Goal: Task Accomplishment & Management: Complete application form

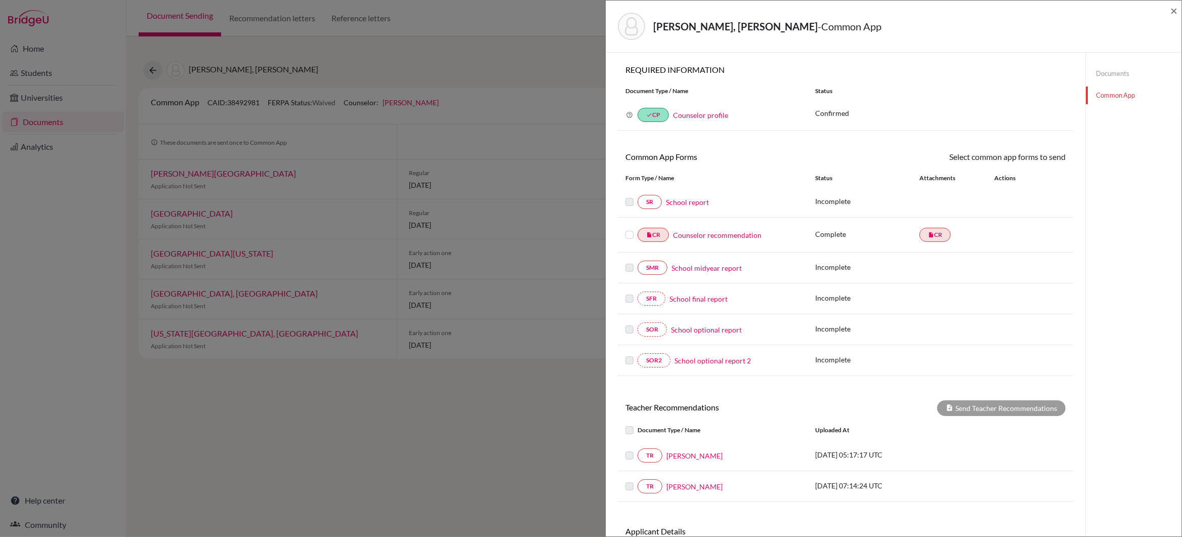
click at [691, 203] on link "School report" at bounding box center [687, 202] width 43 height 11
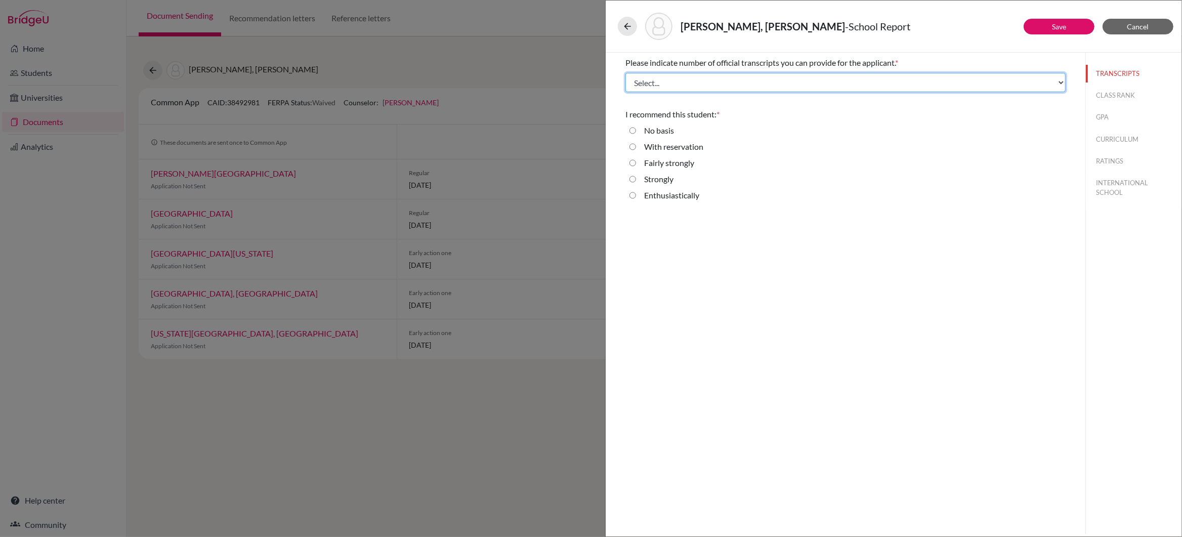
click at [1059, 83] on select "Select... 1 2 3 4" at bounding box center [846, 82] width 440 height 19
select select "4"
click at [626, 73] on select "Select... 1 2 3 4" at bounding box center [846, 82] width 440 height 19
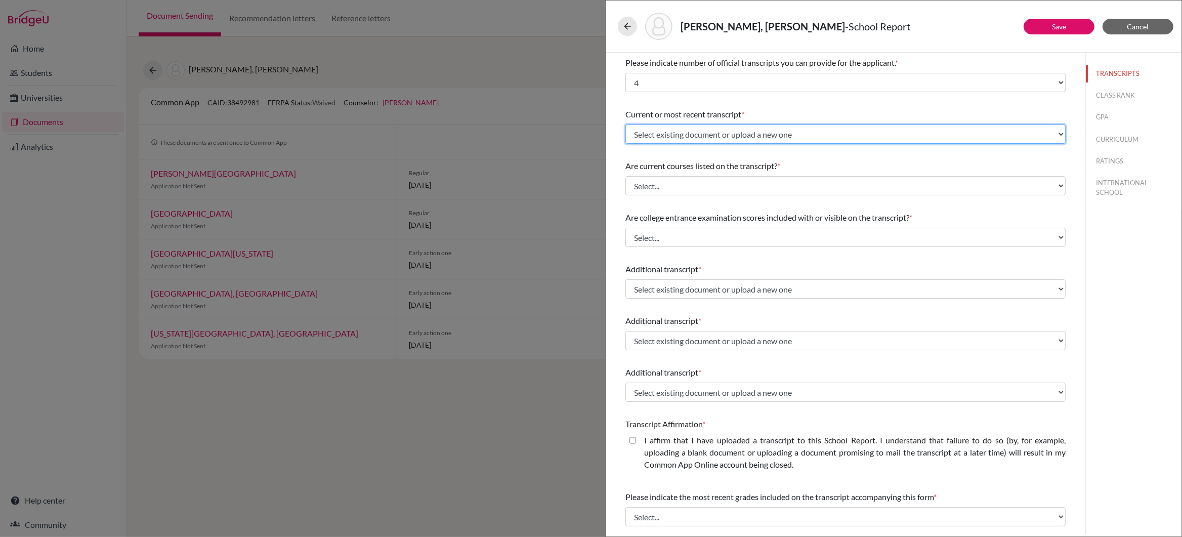
click at [1061, 134] on select "Select existing document or upload a new one IGCSE Certificate ECAs G12 Q1 Tran…" at bounding box center [846, 134] width 440 height 19
select select "671912"
click at [626, 125] on select "Select existing document or upload a new one IGCSE Certificate ECAs G12 Q1 Tran…" at bounding box center [846, 134] width 440 height 19
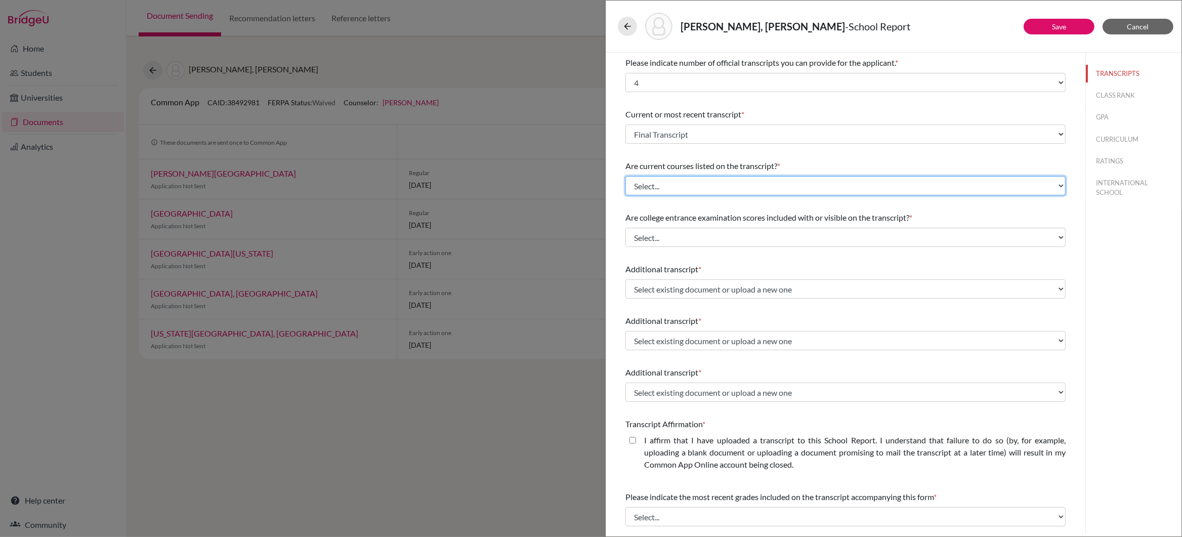
click at [1060, 186] on select "Select... Yes No" at bounding box center [846, 185] width 440 height 19
select select "0"
click at [626, 176] on select "Select... Yes No" at bounding box center [846, 185] width 440 height 19
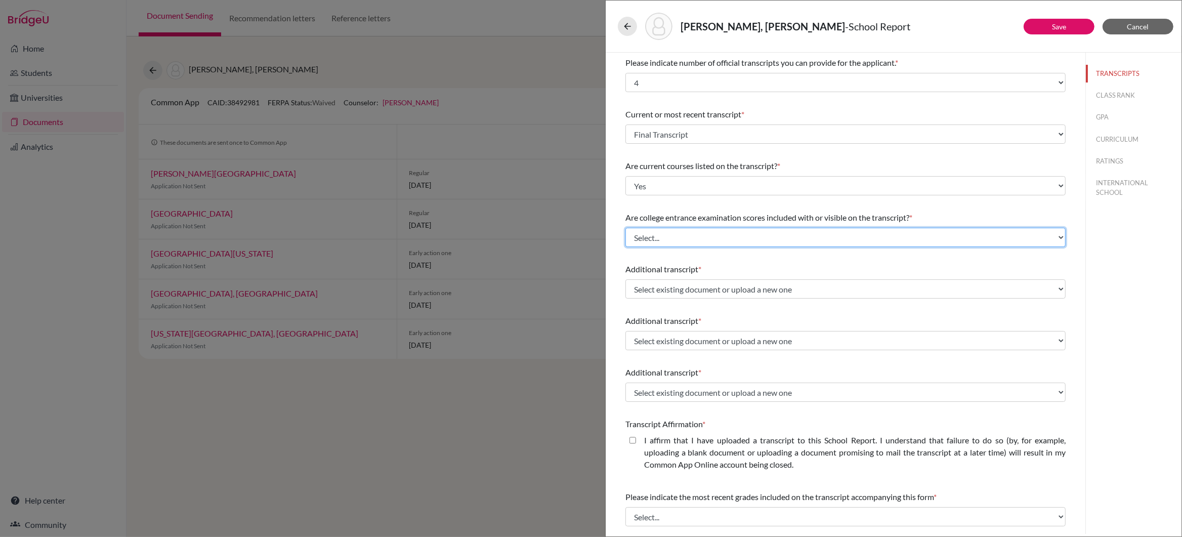
click at [1059, 235] on select "Select... Yes No" at bounding box center [846, 237] width 440 height 19
select select "1"
click at [626, 228] on select "Select... Yes No" at bounding box center [846, 237] width 440 height 19
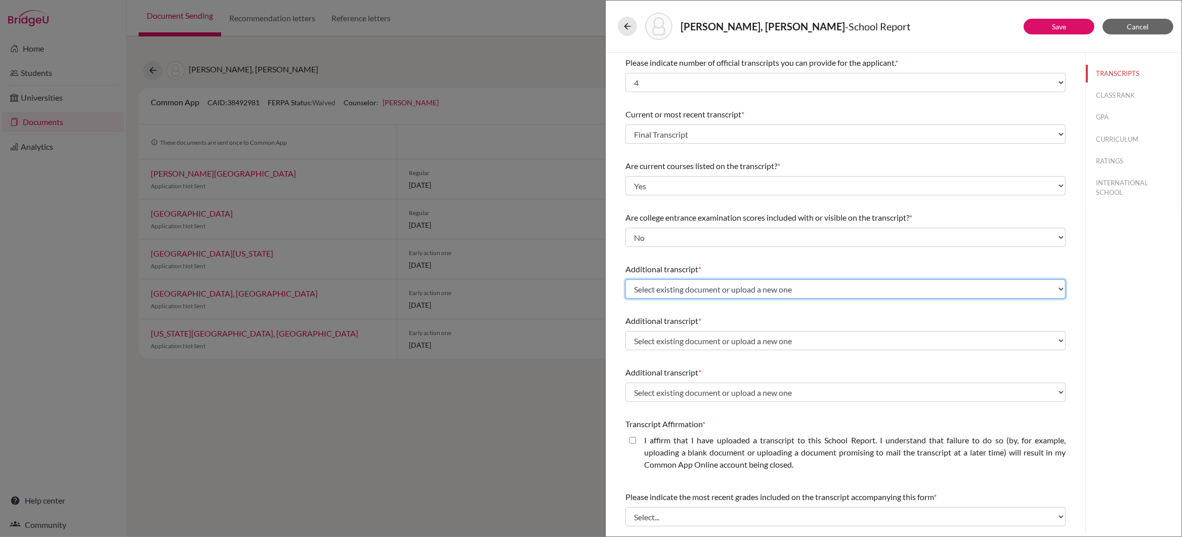
click at [1059, 289] on select "Select existing document or upload a new one IGCSE Certificate ECAs G12 Q1 Tran…" at bounding box center [846, 288] width 440 height 19
select select "671914"
click at [626, 279] on select "Select existing document or upload a new one IGCSE Certificate ECAs G12 Q1 Tran…" at bounding box center [846, 288] width 440 height 19
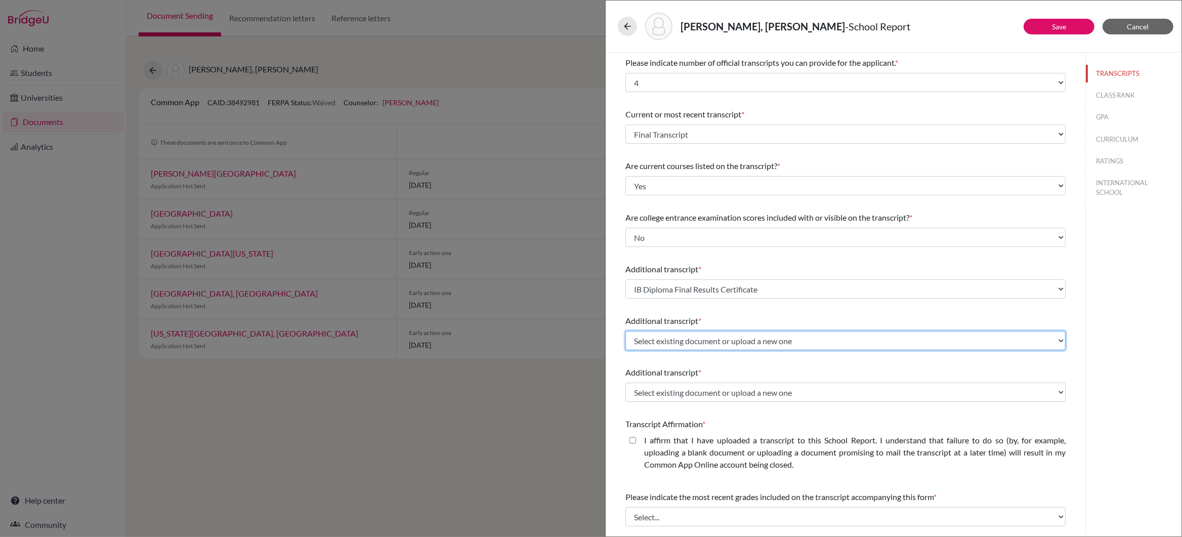
click at [1059, 339] on select "Select existing document or upload a new one IGCSE Certificate ECAs G12 Q1 Tran…" at bounding box center [846, 340] width 440 height 19
select select "500094"
click at [626, 331] on select "Select existing document or upload a new one IGCSE Certificate ECAs G12 Q1 Tran…" at bounding box center [846, 340] width 440 height 19
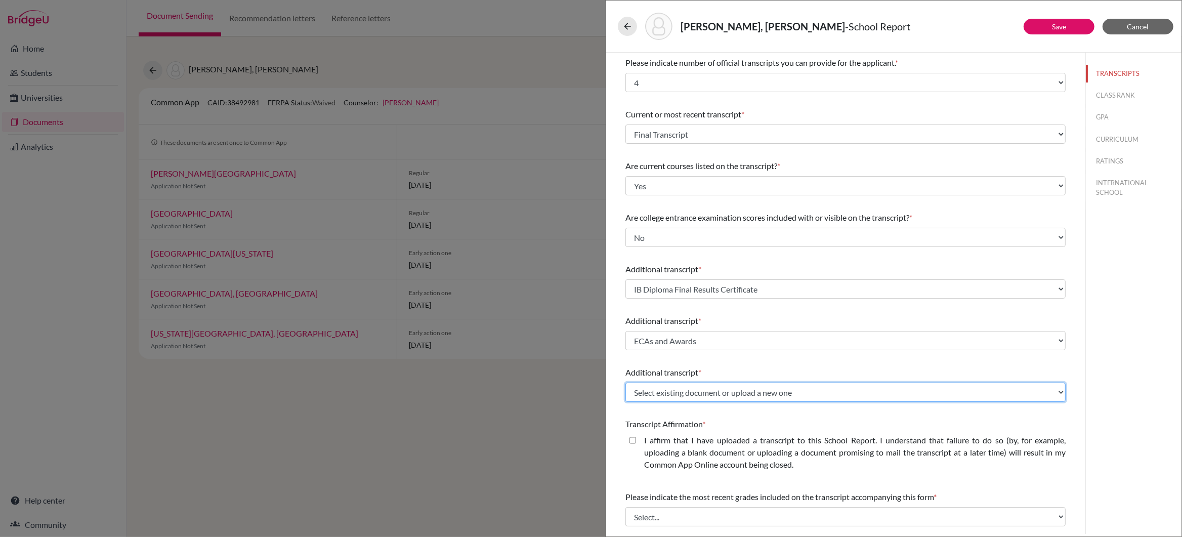
click at [1061, 392] on select "Select existing document or upload a new one IGCSE Certificate ECAs G12 Q1 Tran…" at bounding box center [846, 392] width 440 height 19
select select "500070"
click at [626, 383] on select "Select existing document or upload a new one IGCSE Certificate ECAs G12 Q1 Tran…" at bounding box center [846, 392] width 440 height 19
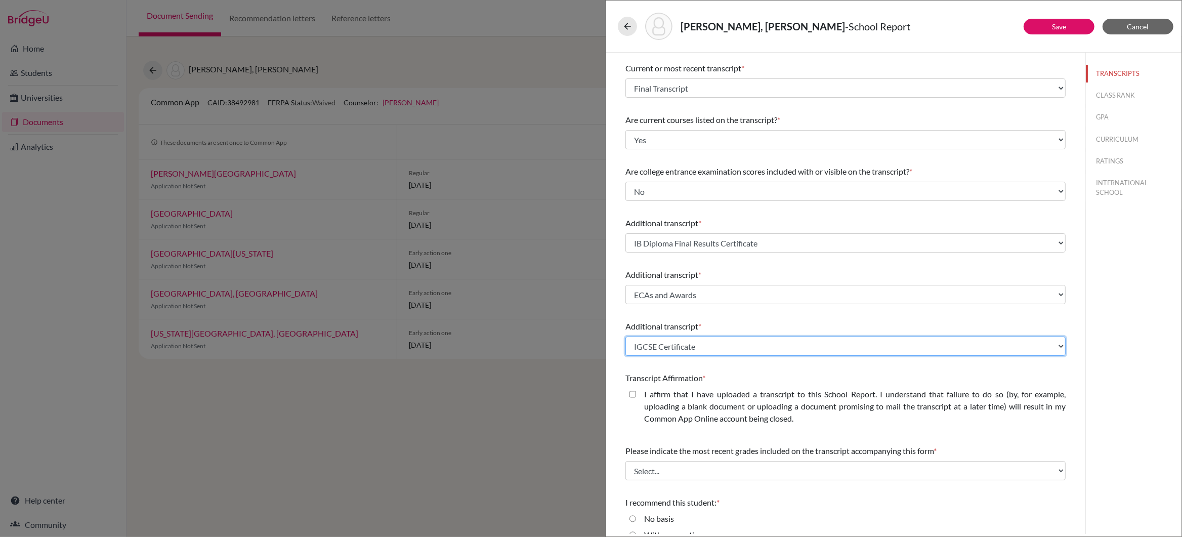
scroll to position [49, 0]
click at [633, 392] on closed\ "I affirm that I have uploaded a transcript to this School Report. I understand …" at bounding box center [633, 392] width 7 height 12
checkbox closed\ "true"
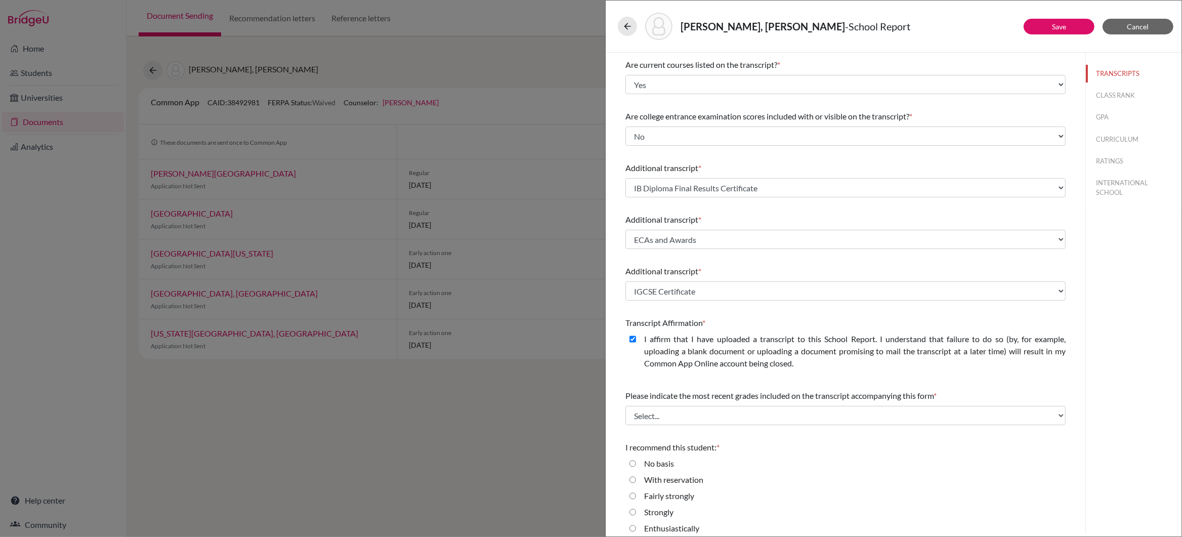
scroll to position [109, 0]
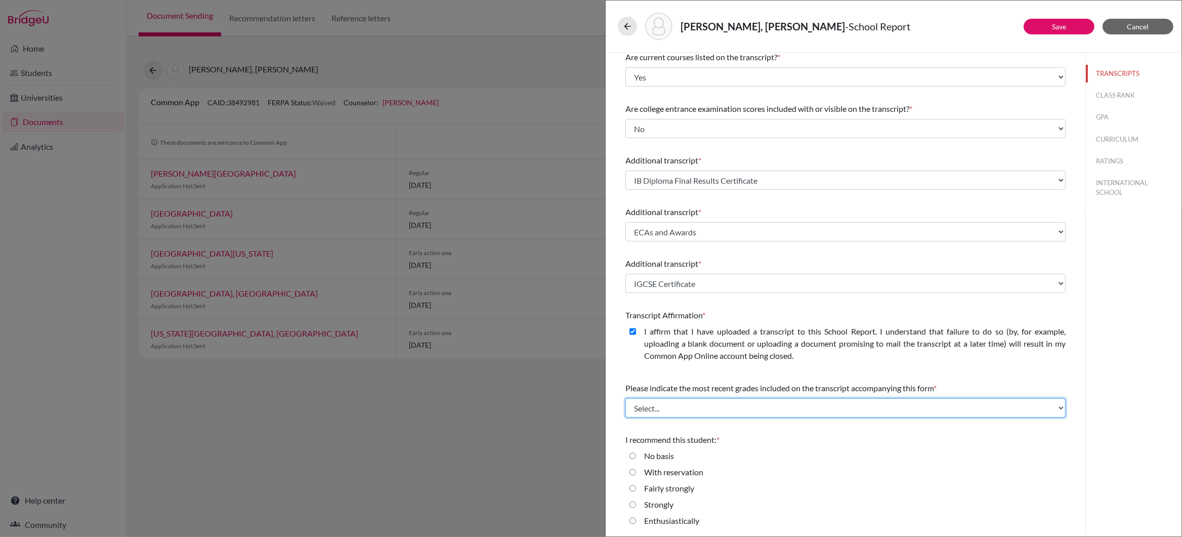
click at [1059, 405] on select "Select... Final junior year grades 1st Quarter senior year grades 2nd Quarter/1…" at bounding box center [846, 407] width 440 height 19
select select "6"
click at [626, 398] on select "Select... Final junior year grades 1st Quarter senior year grades 2nd Quarter/1…" at bounding box center [846, 407] width 440 height 19
click at [634, 522] on input "Enthusiastically" at bounding box center [633, 521] width 7 height 12
radio input "true"
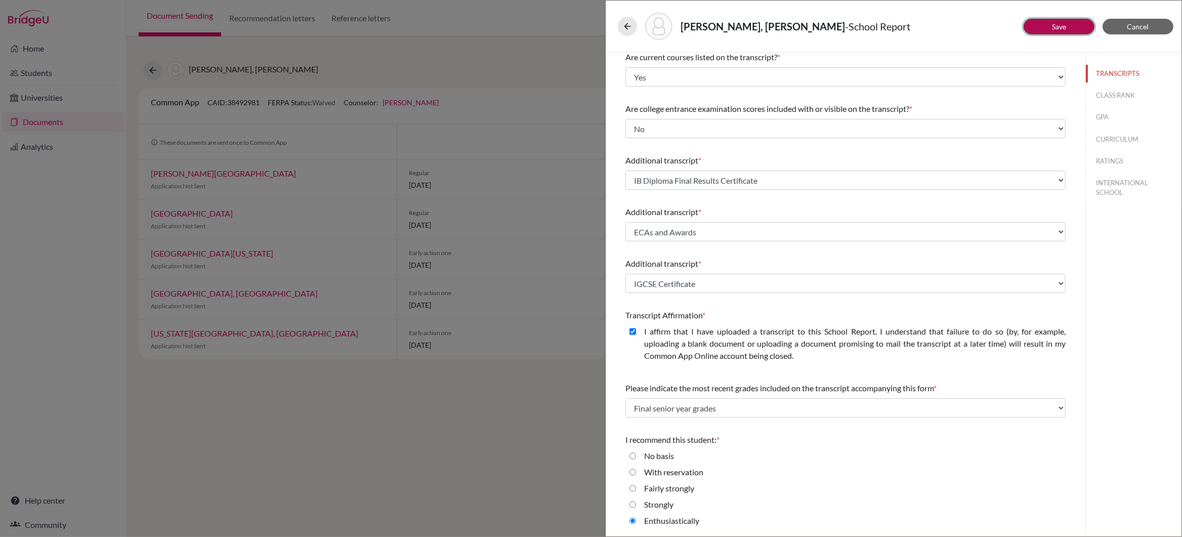
click at [1060, 26] on link "Save" at bounding box center [1059, 26] width 14 height 9
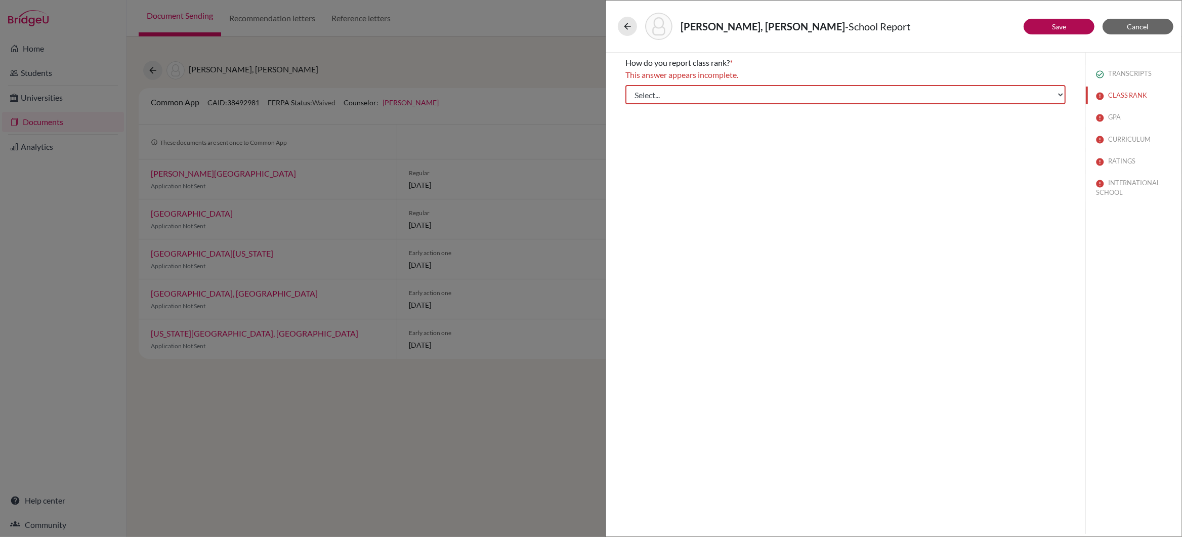
scroll to position [0, 0]
click at [1062, 95] on select "Select... Exact Decile Quintile Quartile None" at bounding box center [846, 94] width 440 height 19
select select "5"
click at [626, 85] on select "Select... Exact Decile Quintile Quartile None" at bounding box center [846, 94] width 440 height 19
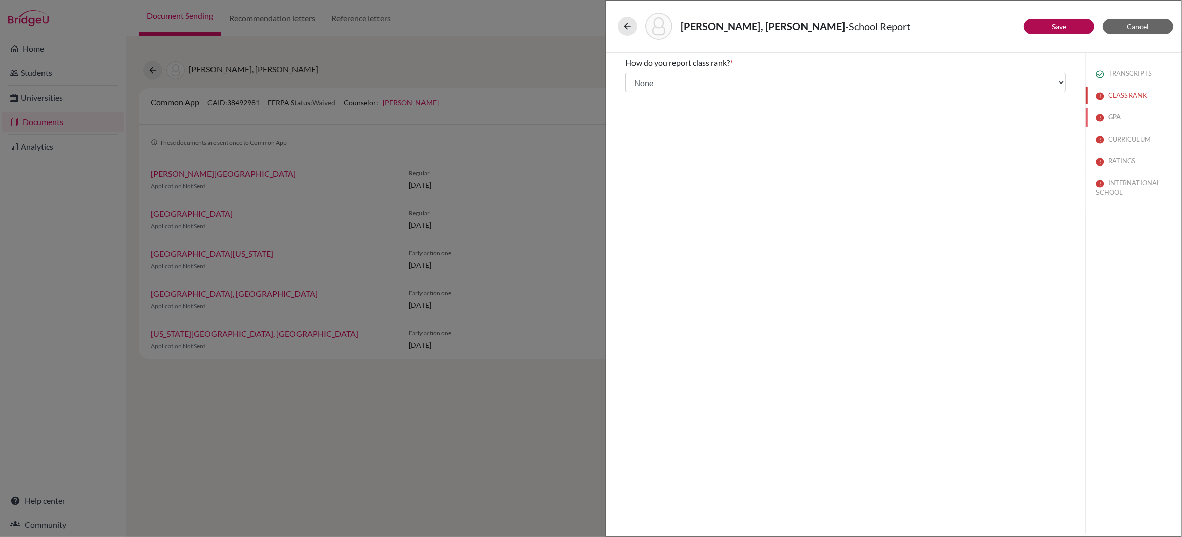
click at [1112, 115] on button "GPA" at bounding box center [1134, 117] width 96 height 18
click at [633, 107] on input "No" at bounding box center [633, 107] width 7 height 12
radio input "true"
click at [1134, 140] on button "CURRICULUM" at bounding box center [1134, 140] width 96 height 18
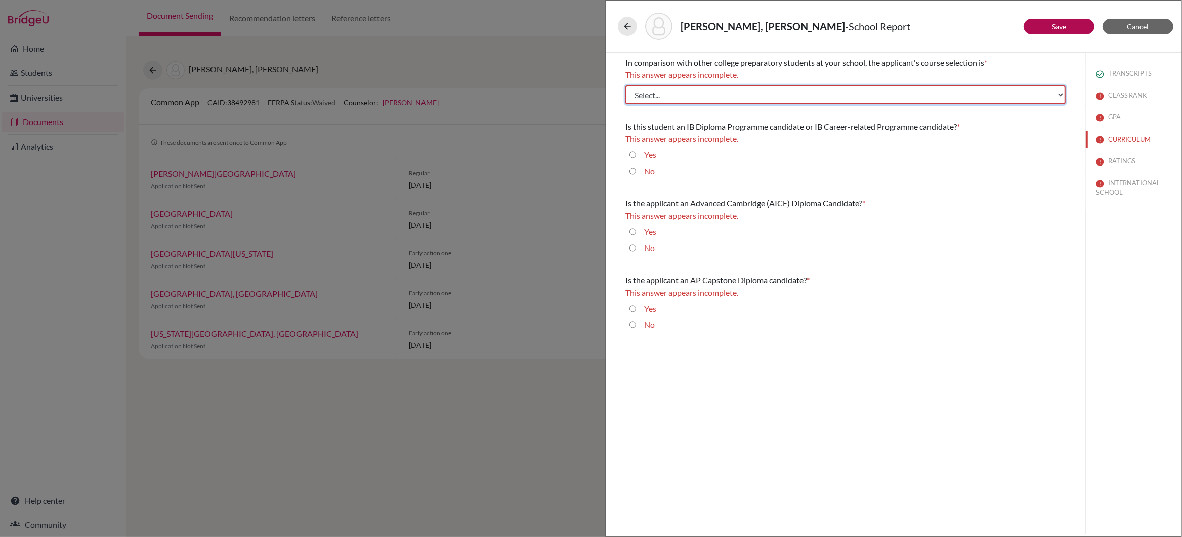
click at [1060, 95] on select "Select... Less than demanding Average Demanding Very demanding Most demanding P…" at bounding box center [846, 94] width 440 height 19
select select "4"
click at [626, 85] on select "Select... Less than demanding Average Demanding Very demanding Most demanding P…" at bounding box center [846, 94] width 440 height 19
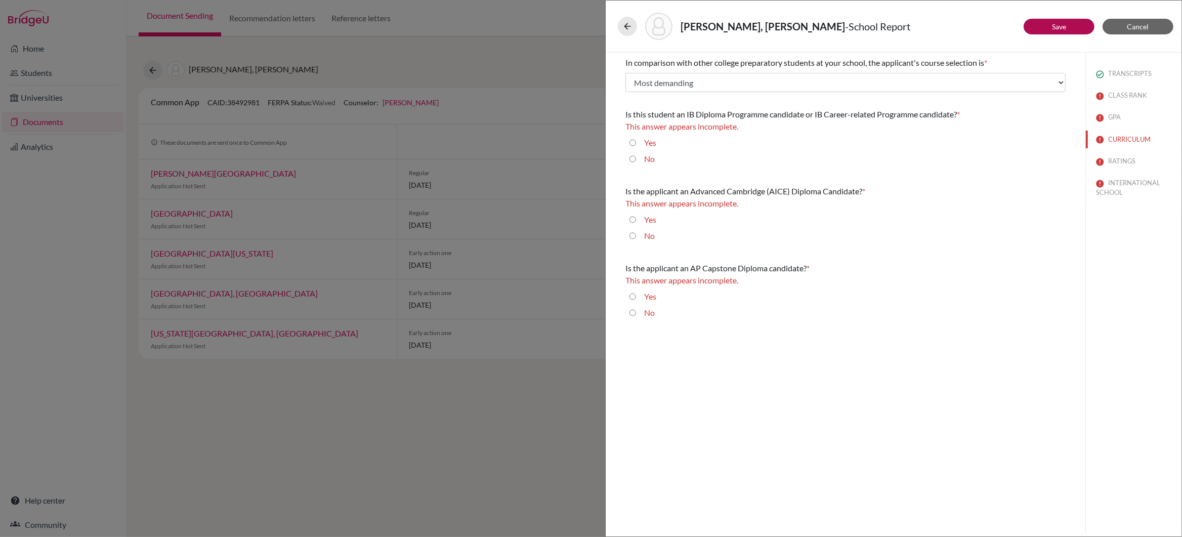
click at [634, 141] on input "Yes" at bounding box center [633, 143] width 7 height 12
radio input "true"
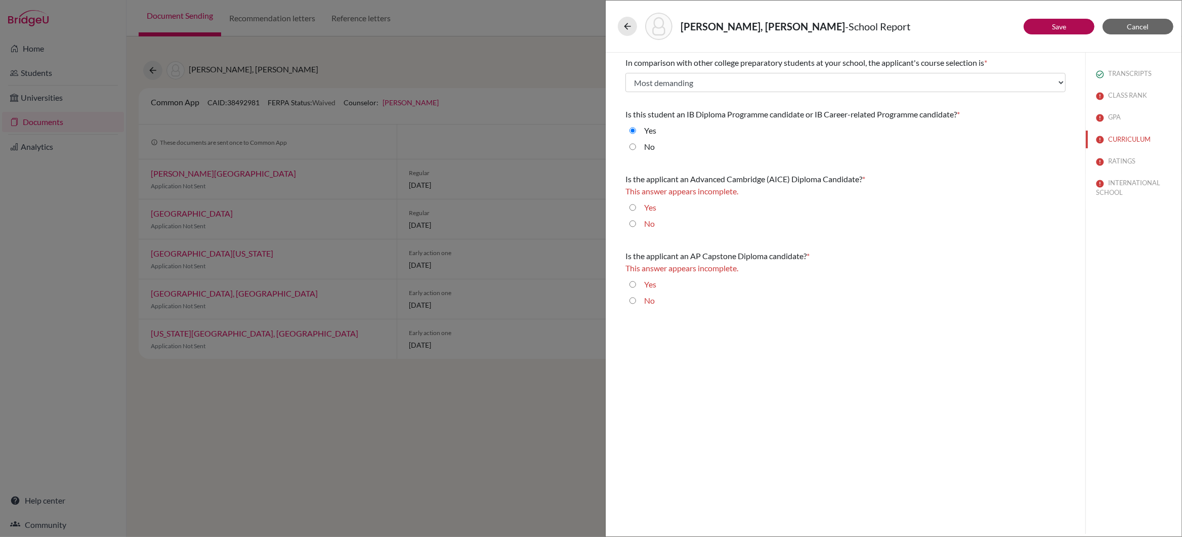
click at [632, 224] on input "No" at bounding box center [633, 224] width 7 height 12
radio input "true"
click at [633, 291] on input "No" at bounding box center [633, 288] width 7 height 12
radio input "true"
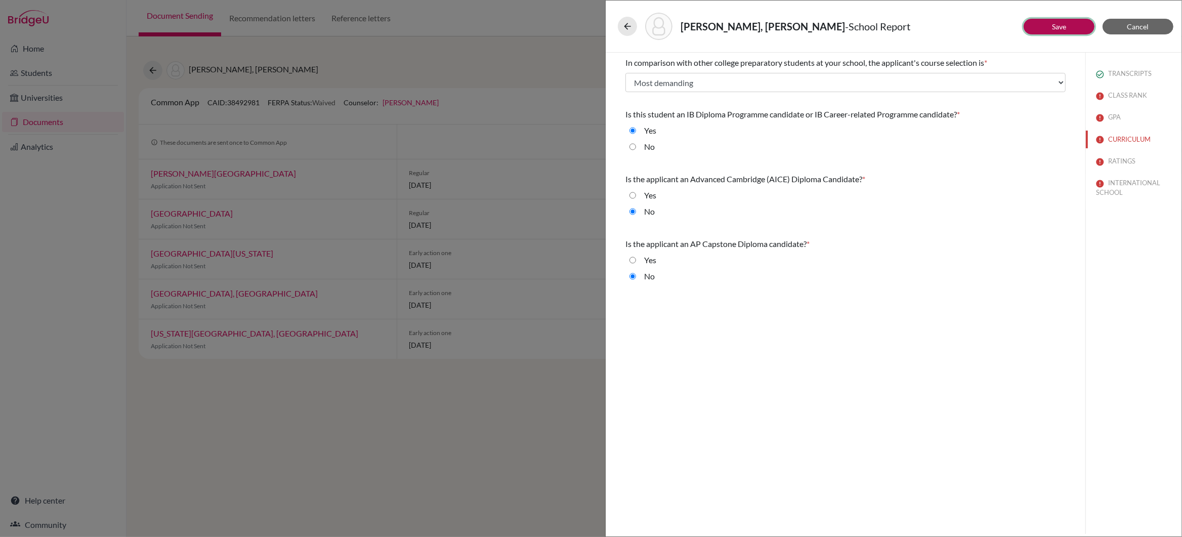
click at [1057, 26] on link "Save" at bounding box center [1059, 26] width 14 height 9
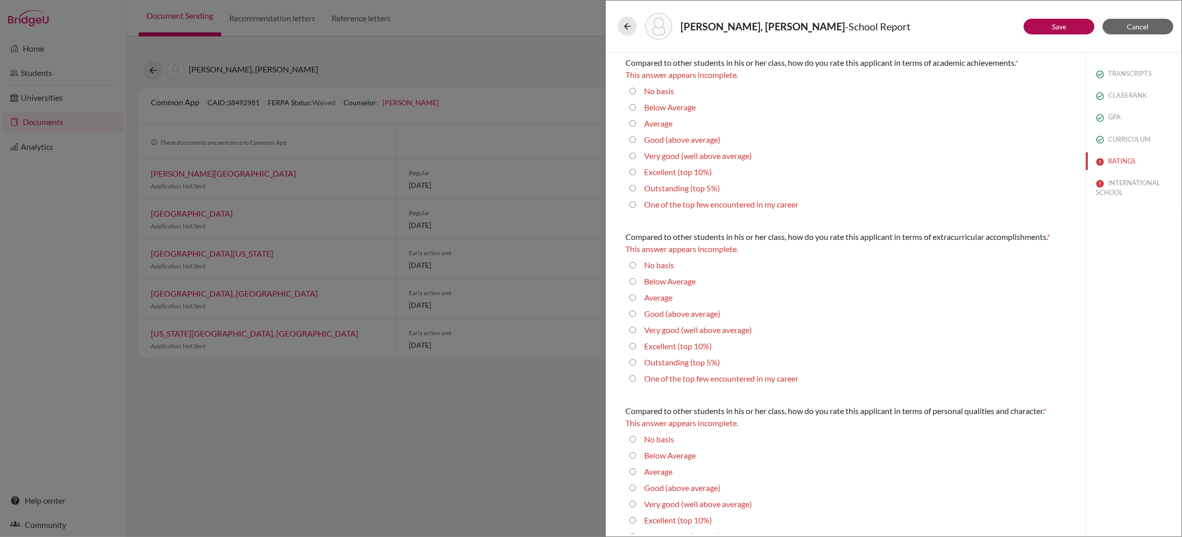
click at [633, 189] on 5\%\) "Outstanding (top 5%)" at bounding box center [633, 188] width 7 height 12
radio 5\%\) "true"
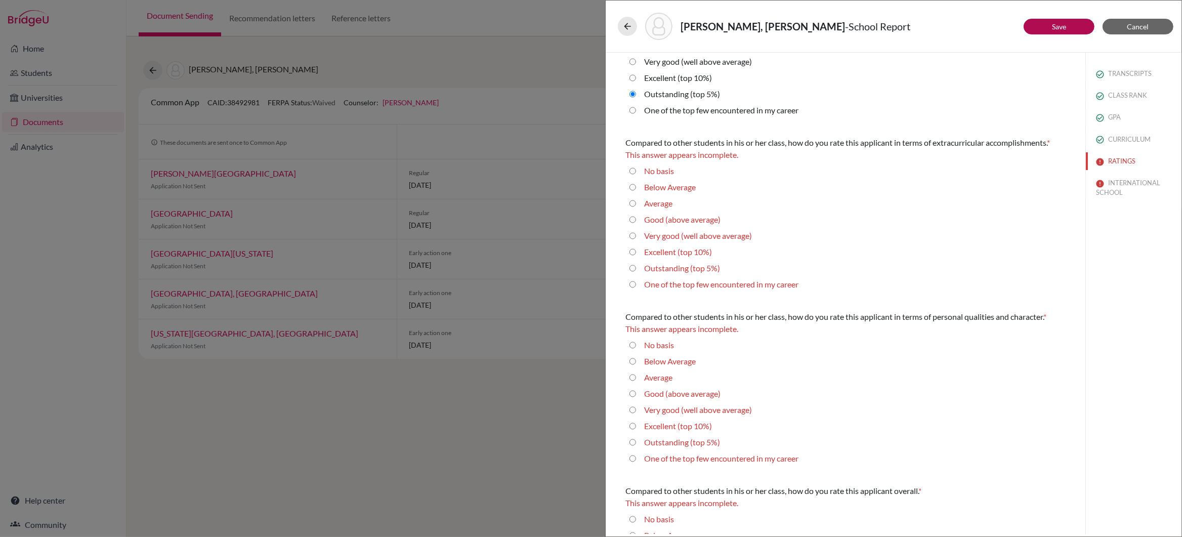
scroll to position [86, 0]
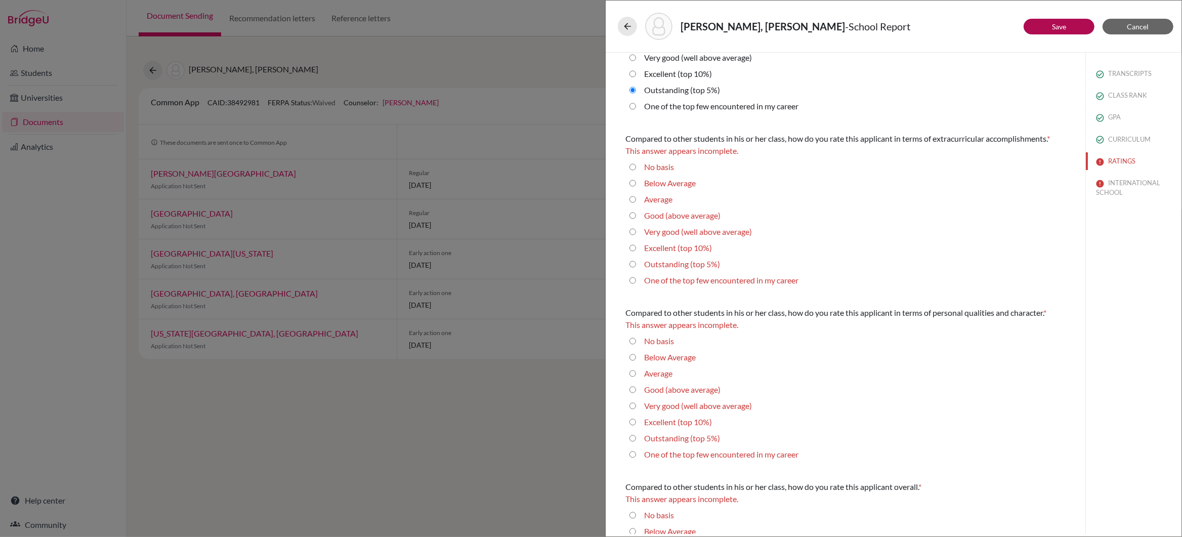
click at [633, 264] on 5\%\) "Outstanding (top 5%)" at bounding box center [633, 264] width 7 height 12
radio 5\%\) "true"
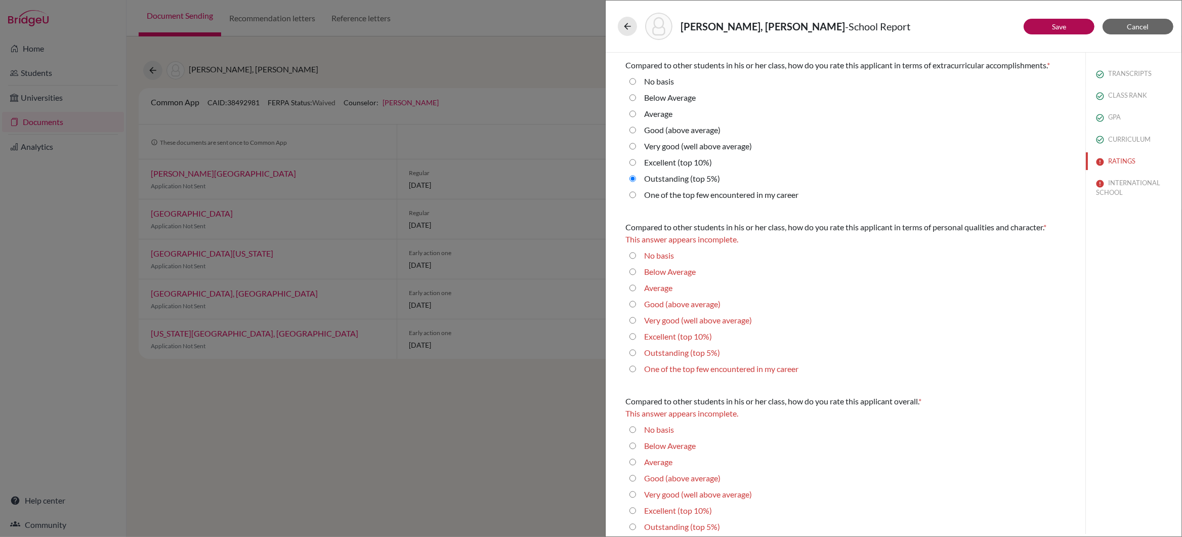
scroll to position [181, 0]
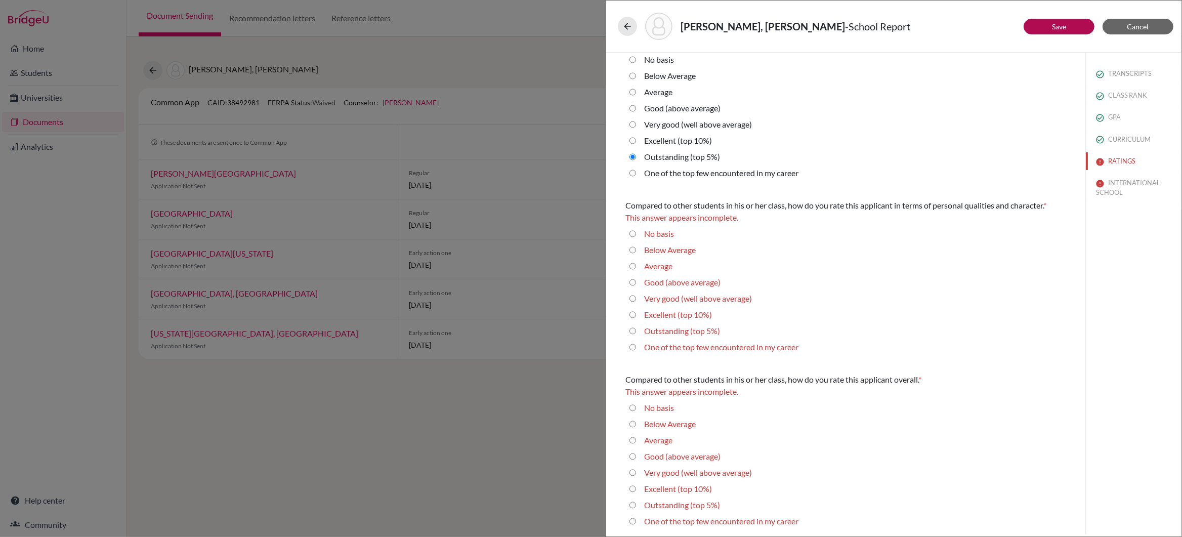
click at [634, 332] on 5\%\) "Outstanding (top 5%)" at bounding box center [633, 331] width 7 height 12
radio 5\%\) "true"
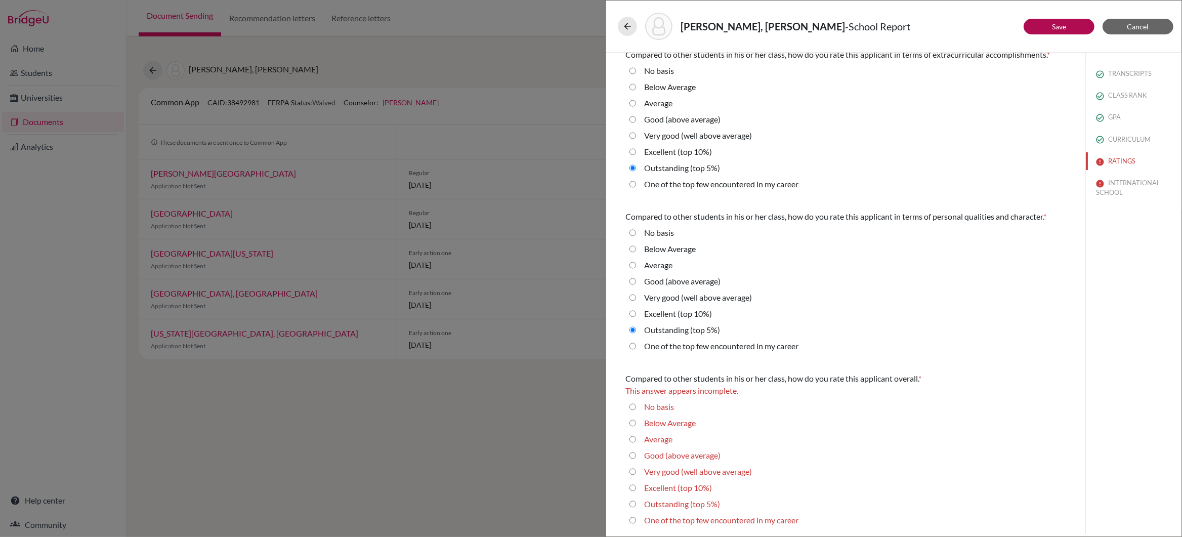
scroll to position [170, 0]
click at [633, 506] on 5\%\) "Outstanding (top 5%)" at bounding box center [633, 505] width 7 height 12
radio 5\%\) "true"
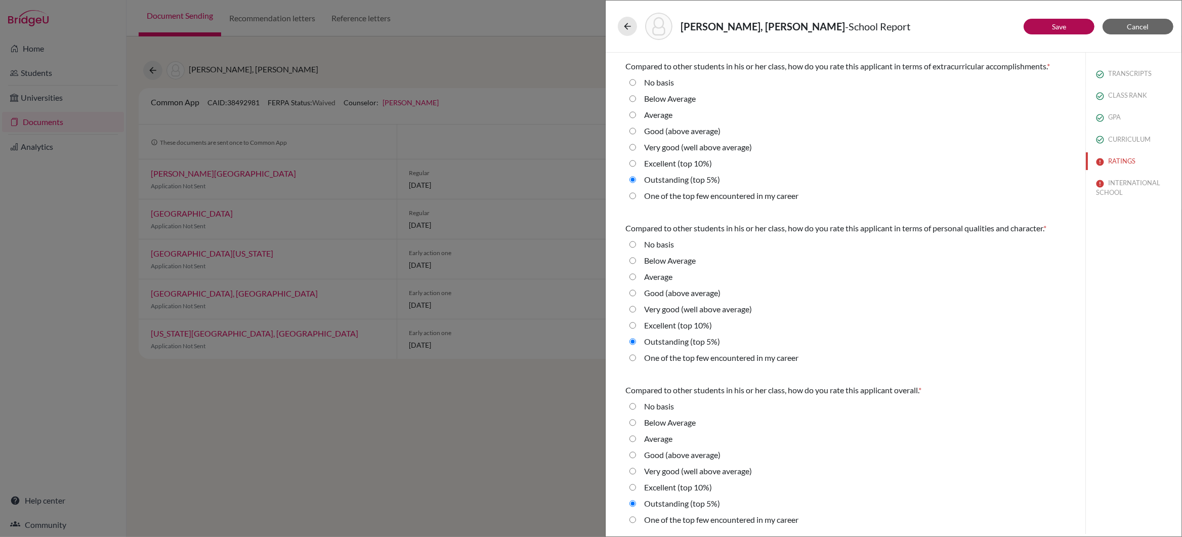
scroll to position [157, 0]
click at [1056, 24] on link "Save" at bounding box center [1059, 26] width 14 height 9
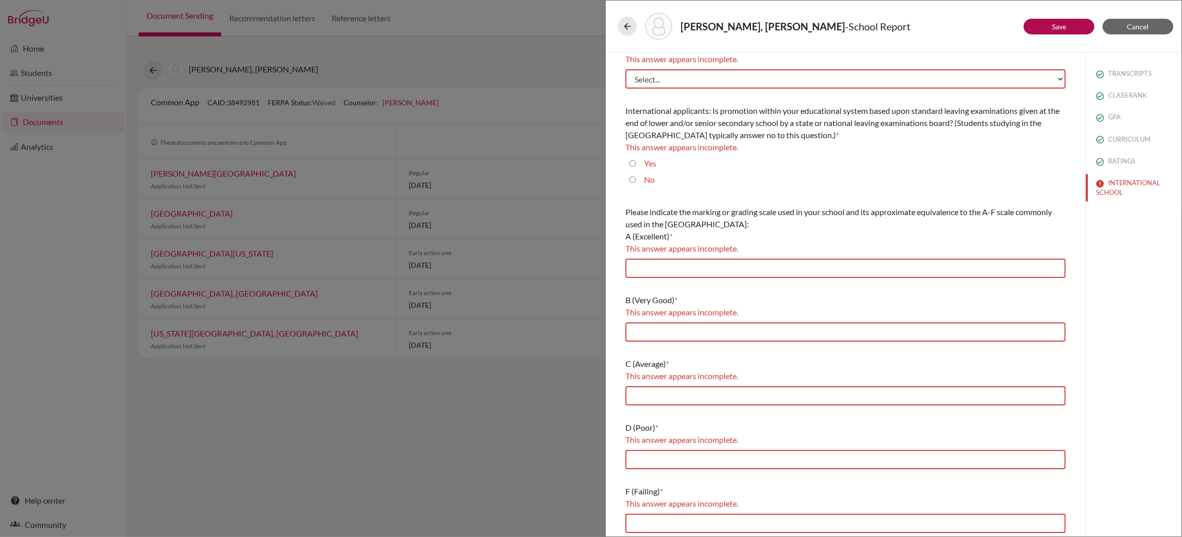
scroll to position [0, 0]
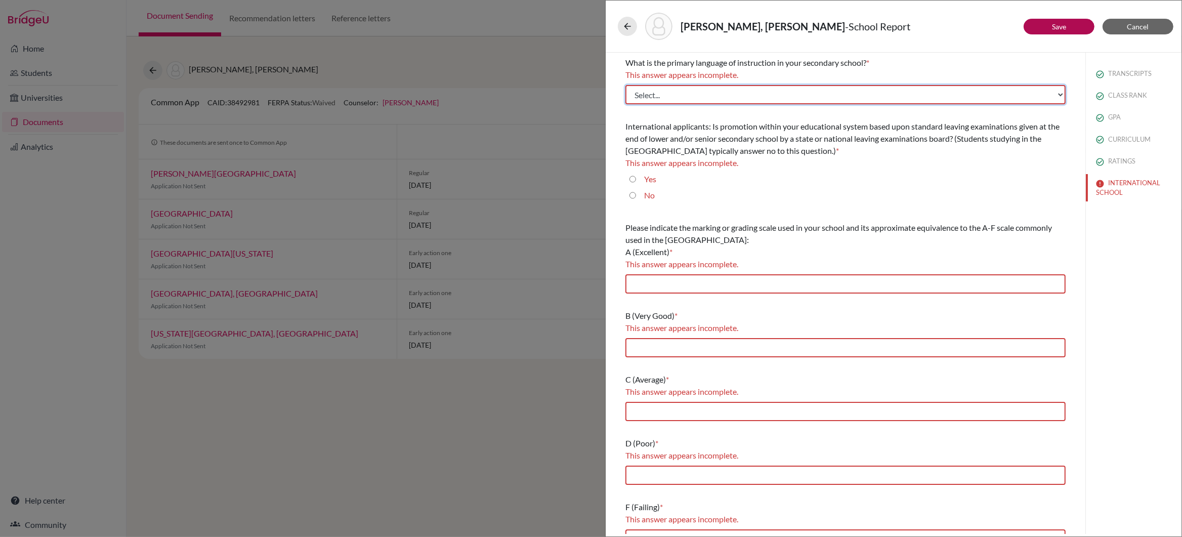
click at [1060, 95] on select "Select... Albanian Arabic Armenian Assamese Azerbaijani Belarusian Bengali Bulg…" at bounding box center [846, 94] width 440 height 19
select select "14"
click at [626, 85] on select "Select... Albanian Arabic Armenian Assamese Azerbaijani Belarusian Bengali Bulg…" at bounding box center [846, 94] width 440 height 19
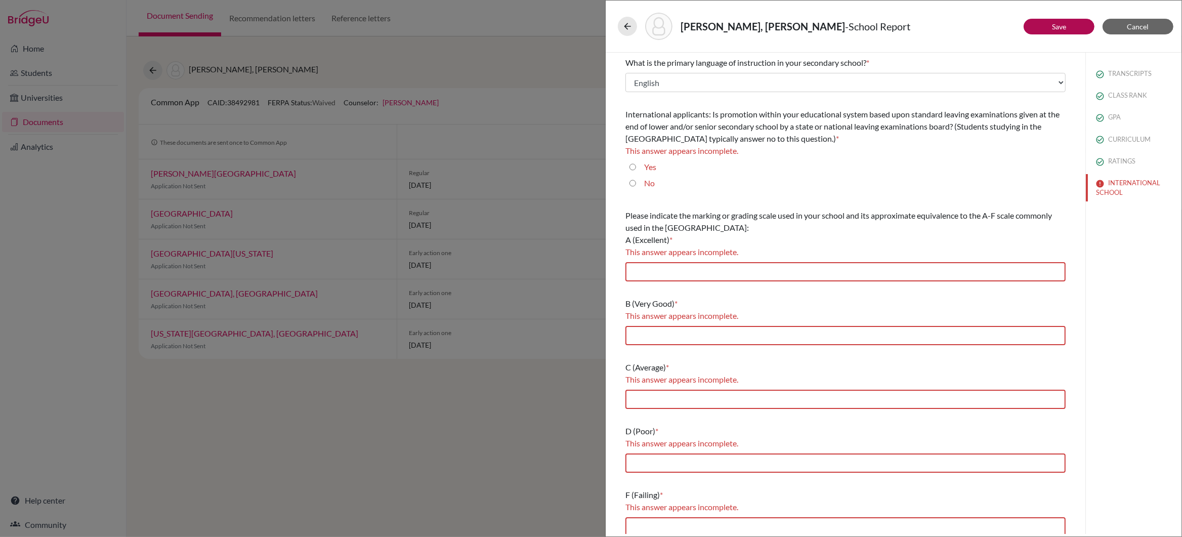
click at [634, 183] on input "No" at bounding box center [633, 183] width 7 height 12
radio input "true"
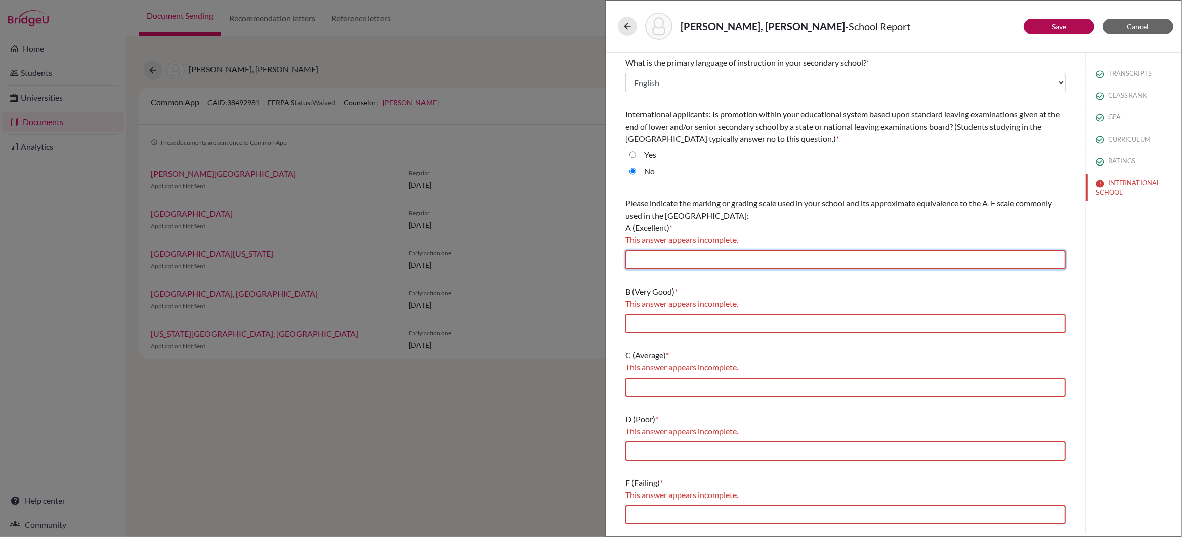
click at [806, 263] on input "text" at bounding box center [846, 259] width 440 height 19
type input "7,6"
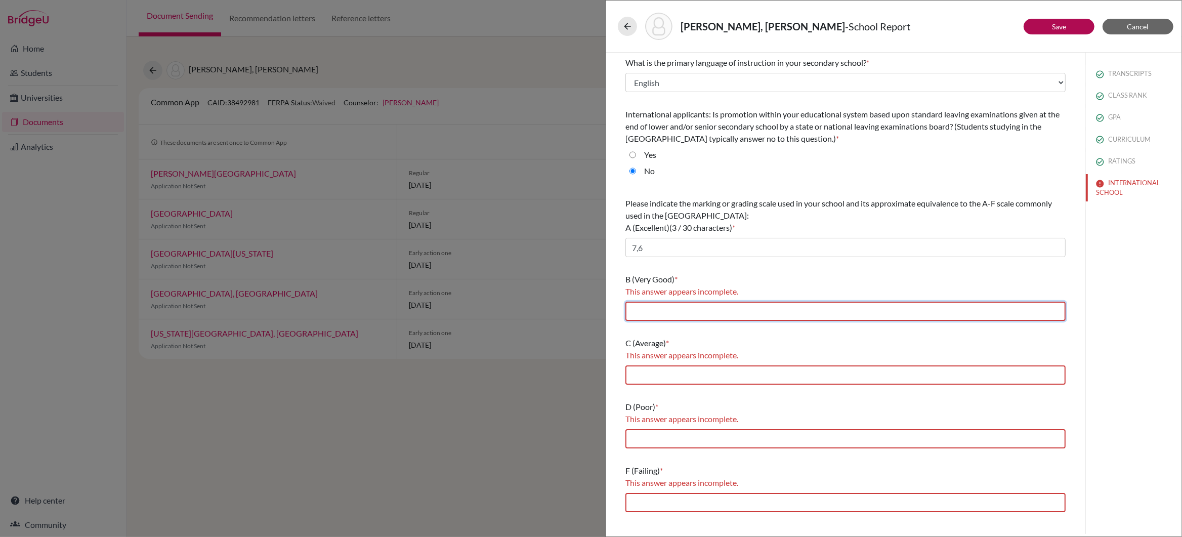
click at [711, 312] on input "text" at bounding box center [846, 311] width 440 height 19
type input "5"
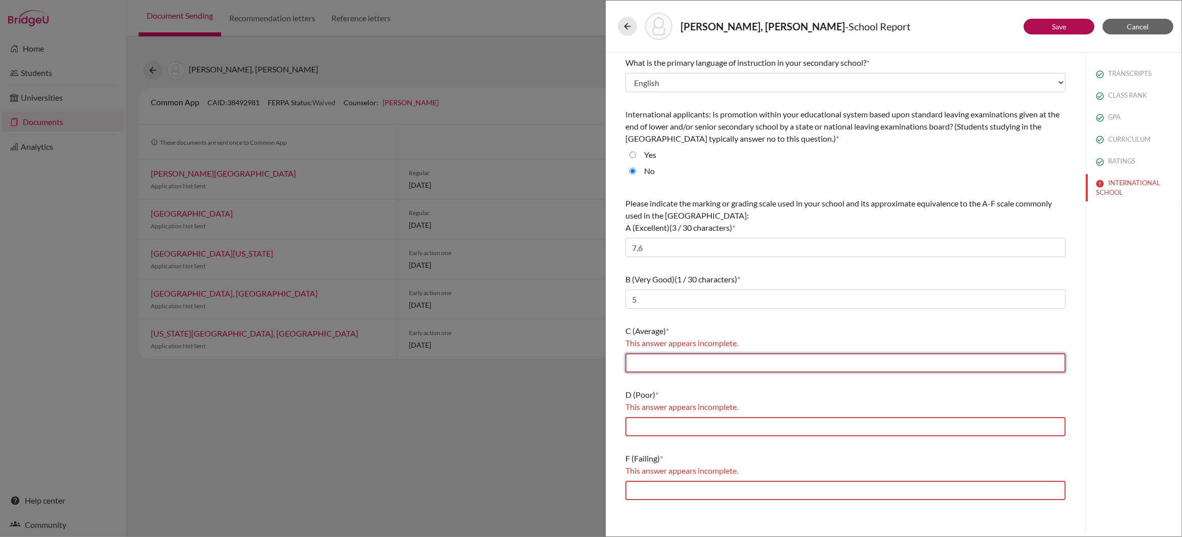
click at [708, 366] on input "text" at bounding box center [846, 362] width 440 height 19
type input "4"
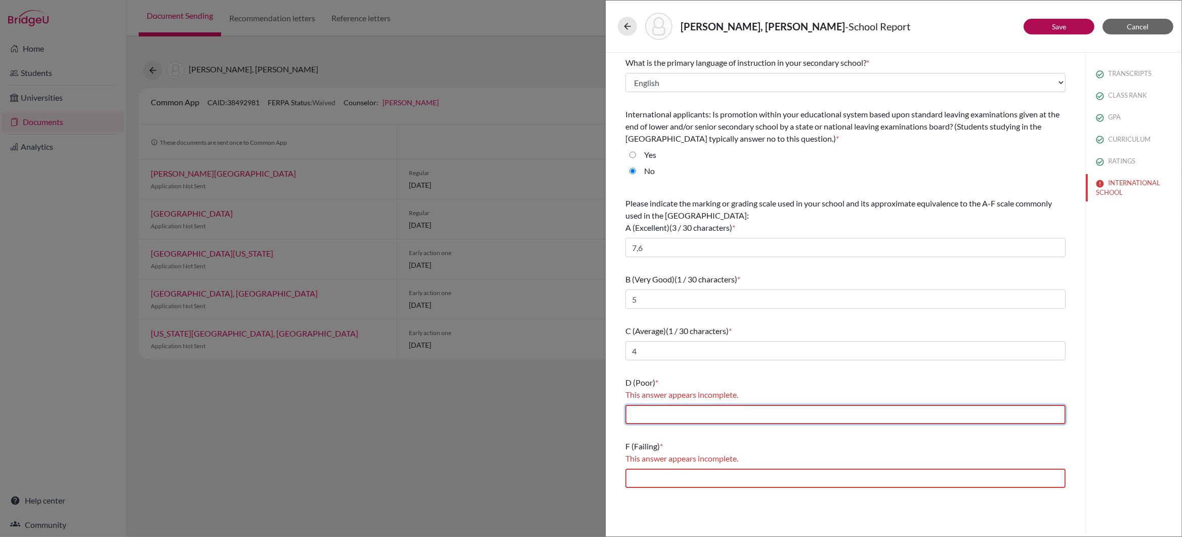
click at [708, 414] on input "text" at bounding box center [846, 414] width 440 height 19
type input "3,2"
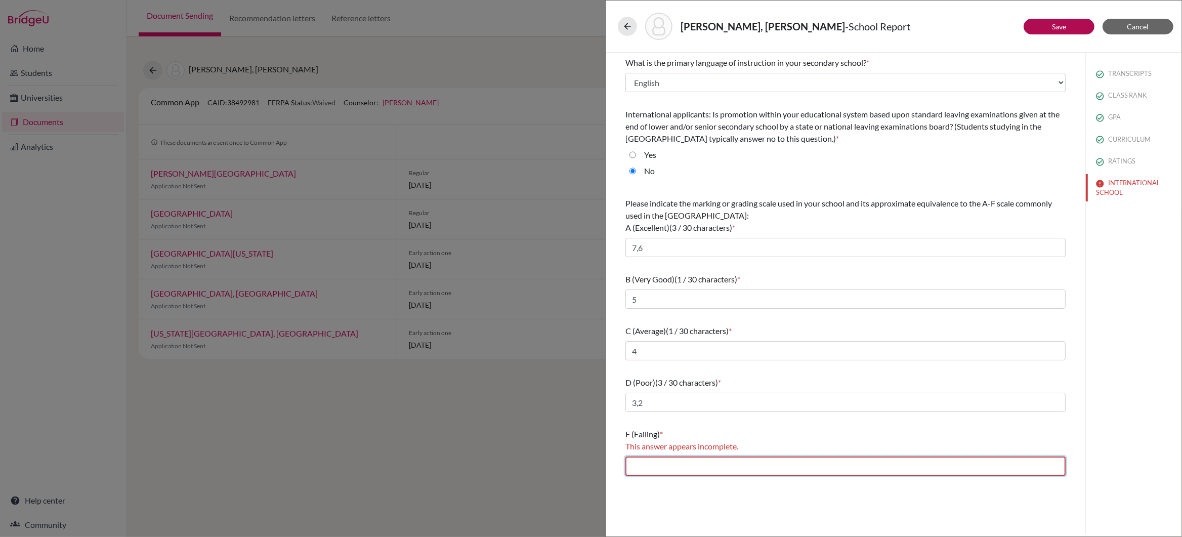
click at [712, 470] on input "text" at bounding box center [846, 466] width 440 height 19
type input "1"
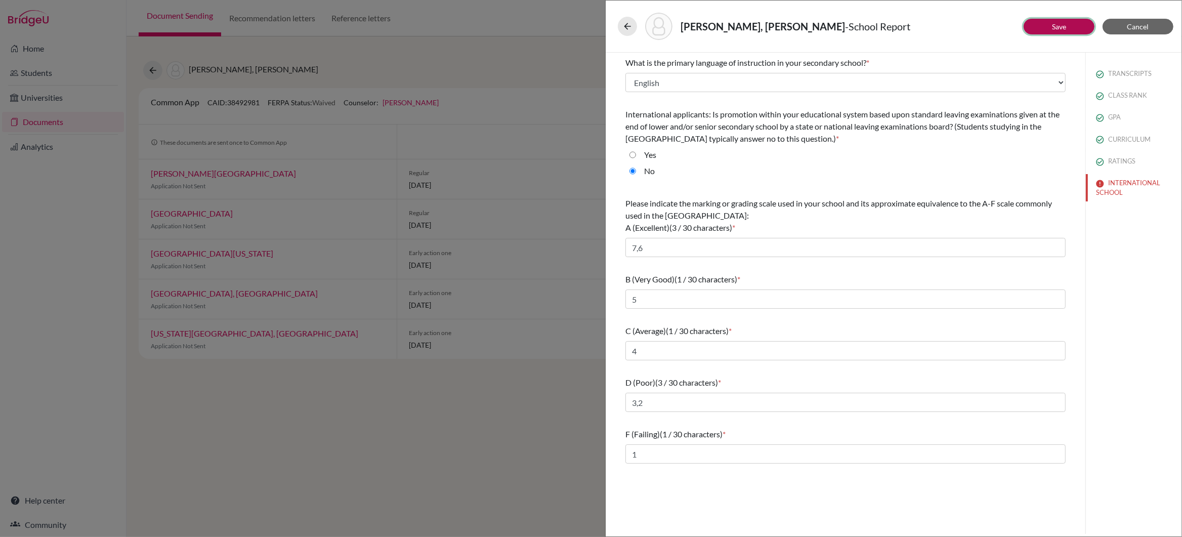
click at [1043, 24] on button "Save" at bounding box center [1059, 27] width 71 height 16
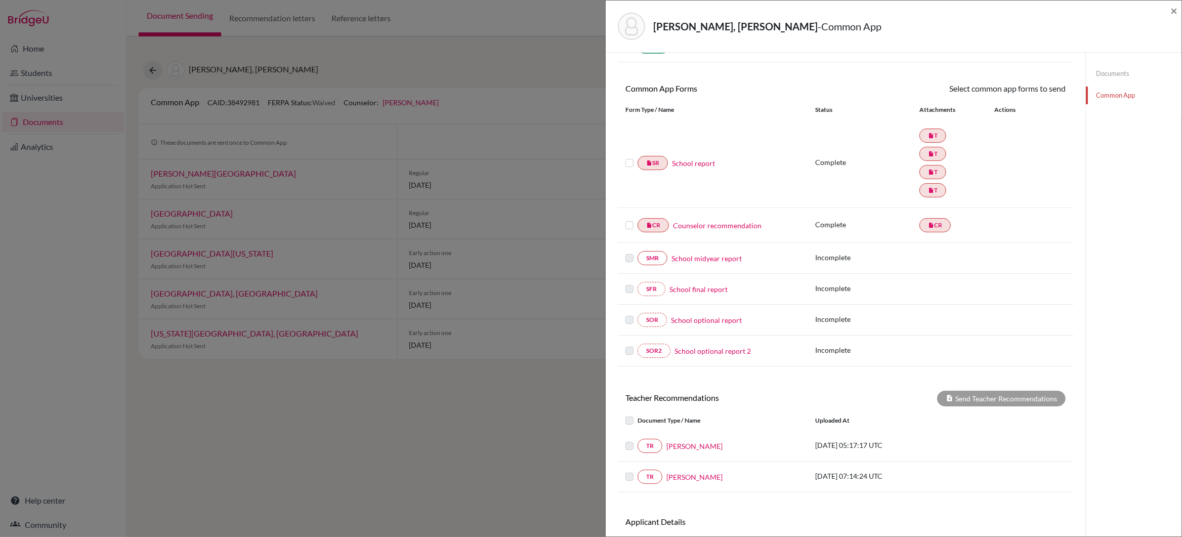
scroll to position [76, 0]
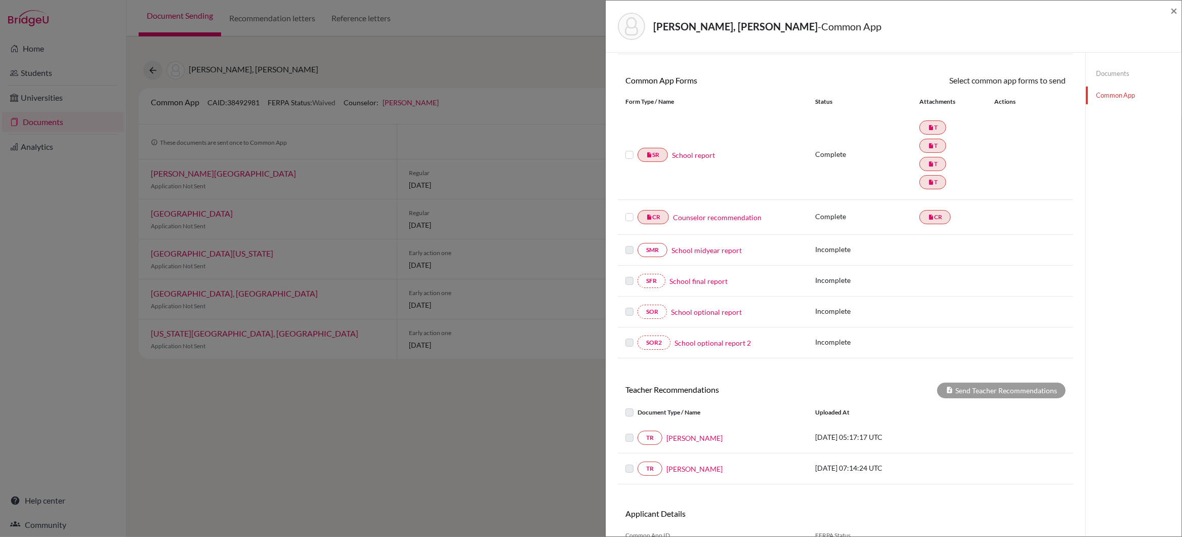
click at [703, 254] on link "School midyear report" at bounding box center [707, 250] width 70 height 11
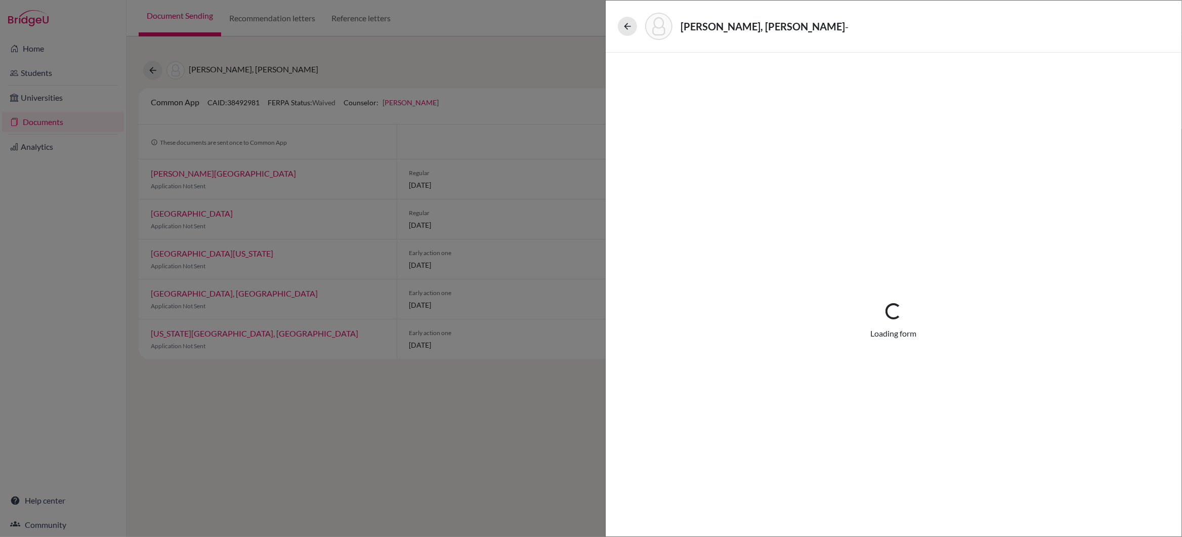
select select "5"
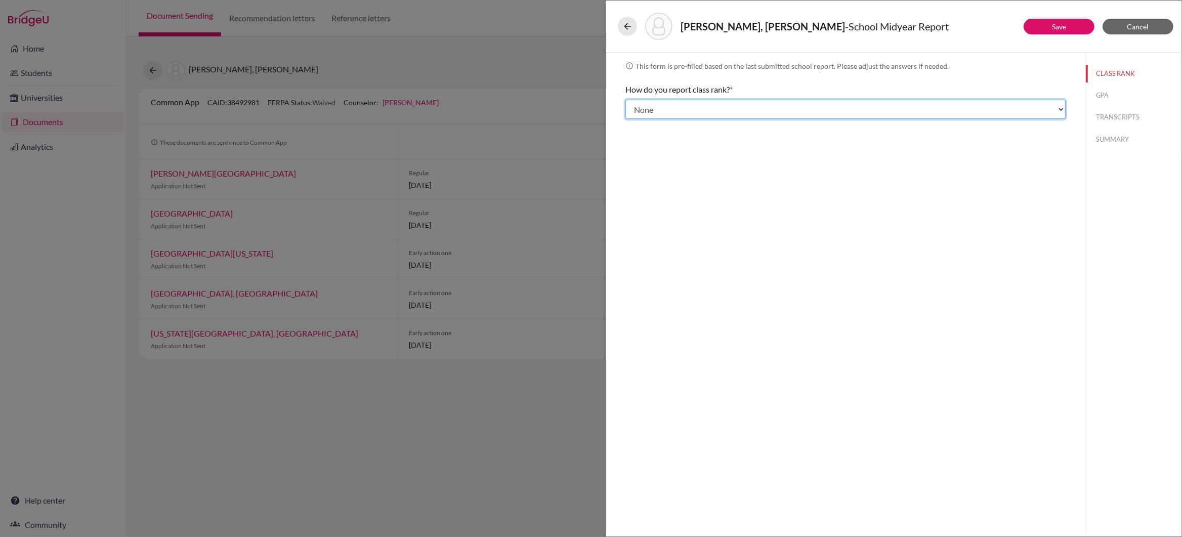
click at [1062, 109] on select "Select... Exact Decile Quintile Quartile None" at bounding box center [846, 109] width 440 height 19
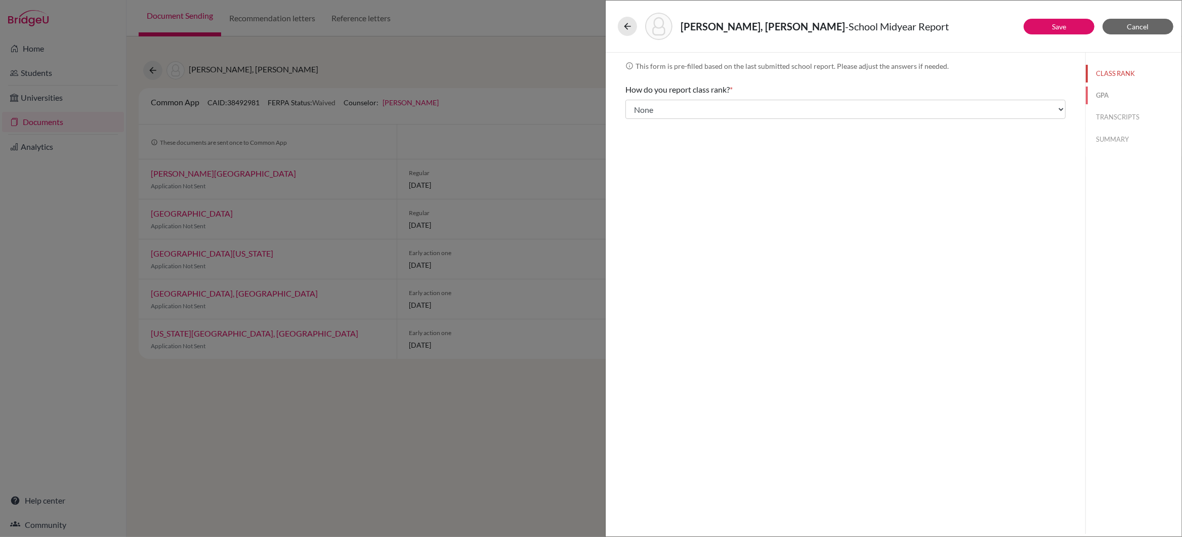
click at [1109, 96] on button "GPA" at bounding box center [1134, 96] width 96 height 18
click at [1112, 117] on button "TRANSCRIPTS" at bounding box center [1134, 117] width 96 height 18
select select "6"
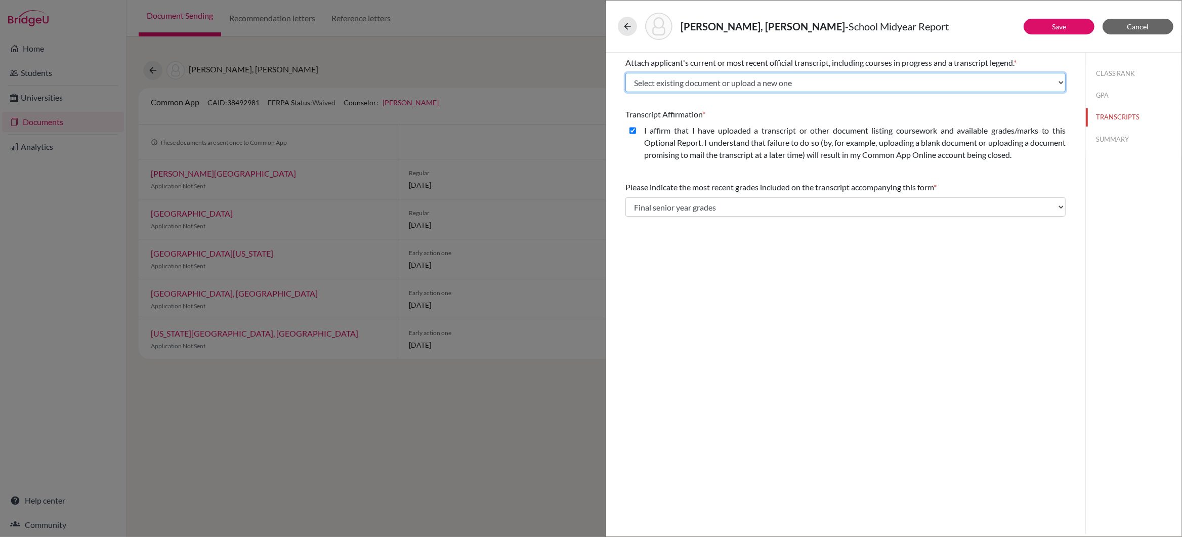
click at [1061, 83] on select "Select existing document or upload a new one IGCSE Certificate ECAs G12 Q1 Tran…" at bounding box center [846, 82] width 440 height 19
select select "671912"
click at [626, 73] on select "Select existing document or upload a new one IGCSE Certificate ECAs G12 Q1 Tran…" at bounding box center [846, 82] width 440 height 19
click at [1118, 139] on button "SUMMARY" at bounding box center [1134, 140] width 96 height 18
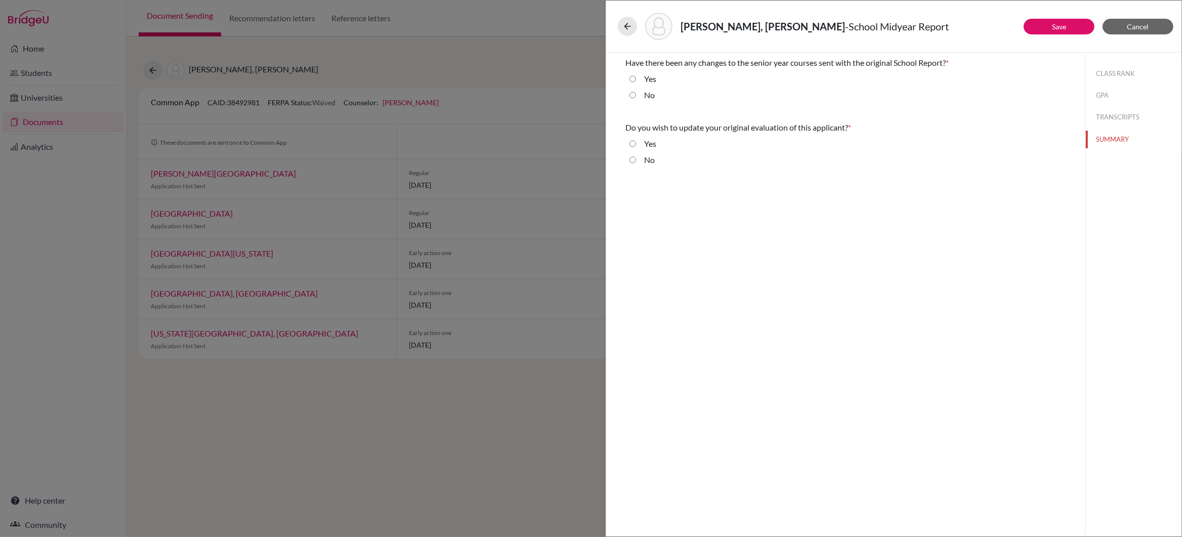
click at [632, 95] on input "No" at bounding box center [633, 95] width 7 height 12
radio input "true"
click at [633, 158] on input "No" at bounding box center [633, 160] width 7 height 12
radio input "true"
click at [1057, 25] on link "Save" at bounding box center [1059, 26] width 14 height 9
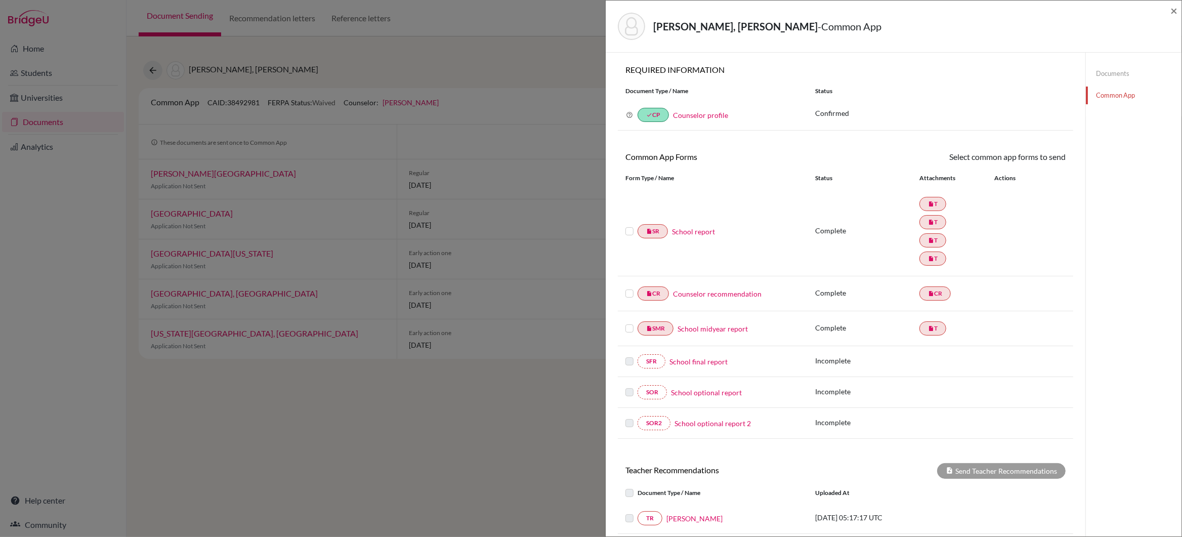
click at [1109, 71] on link "Documents" at bounding box center [1134, 74] width 96 height 18
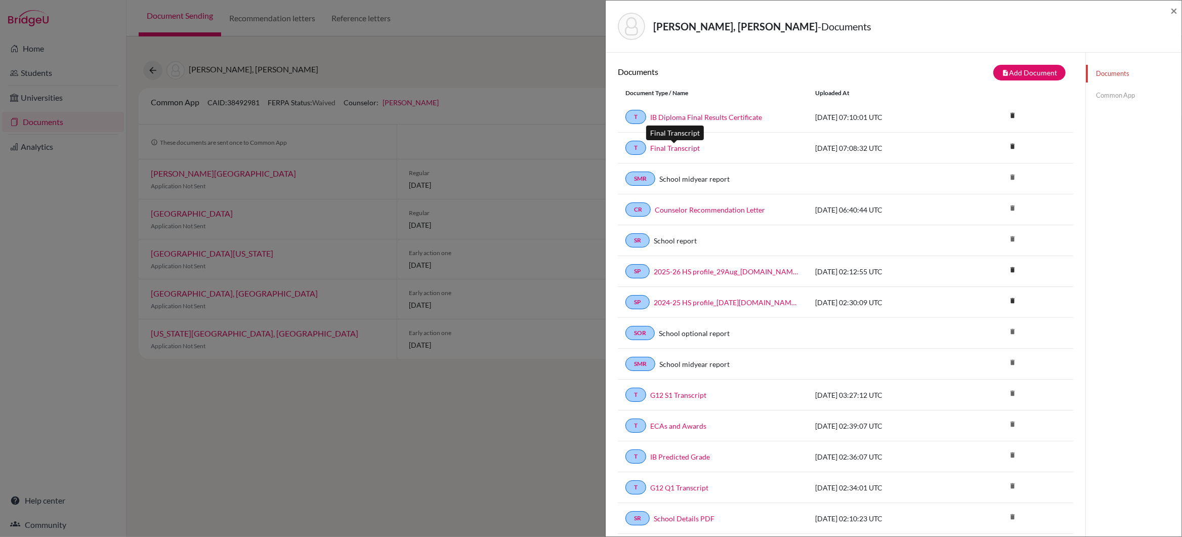
click at [665, 148] on link "Final Transcript" at bounding box center [675, 148] width 50 height 11
click at [721, 116] on link "IB Diploma Final Results Certificate" at bounding box center [706, 117] width 112 height 11
click at [1108, 96] on link "Common App" at bounding box center [1134, 96] width 96 height 18
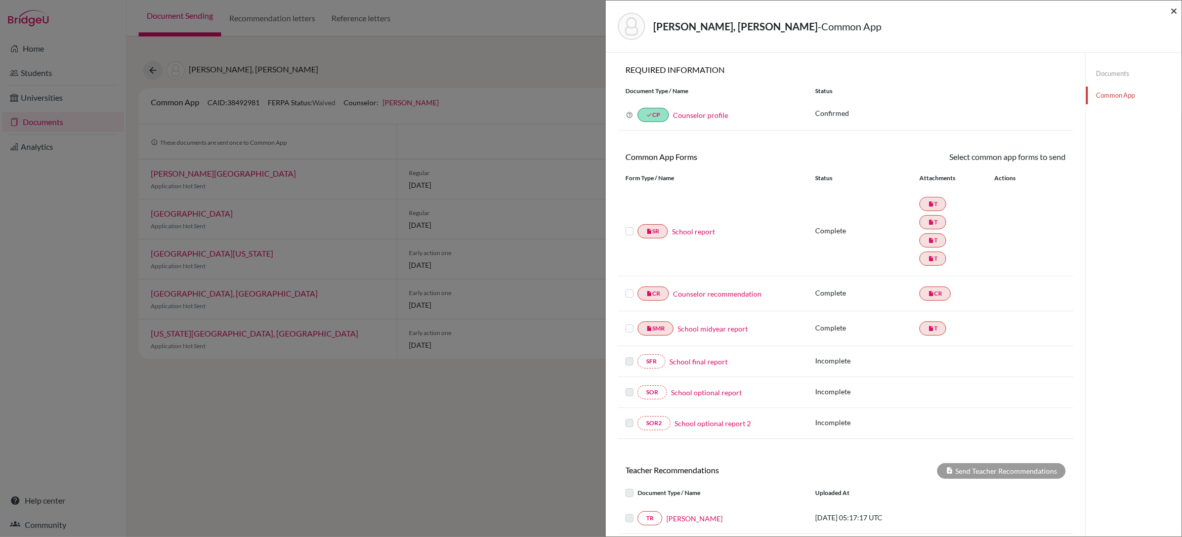
click at [1173, 11] on span "×" at bounding box center [1174, 10] width 7 height 15
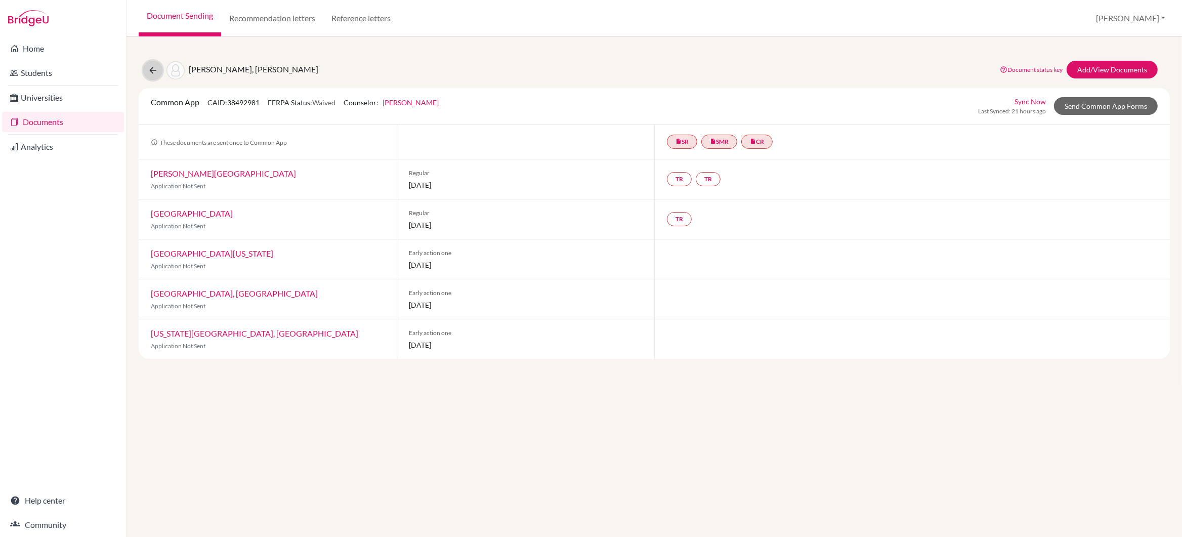
click at [154, 70] on icon at bounding box center [153, 70] width 10 height 10
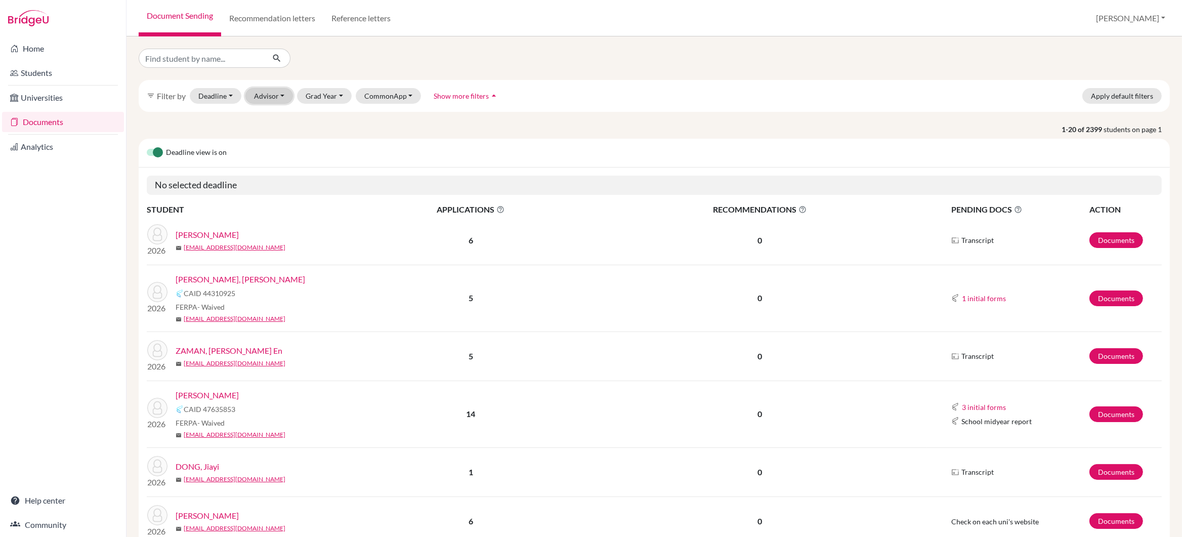
click at [266, 101] on button "Advisor" at bounding box center [269, 96] width 48 height 16
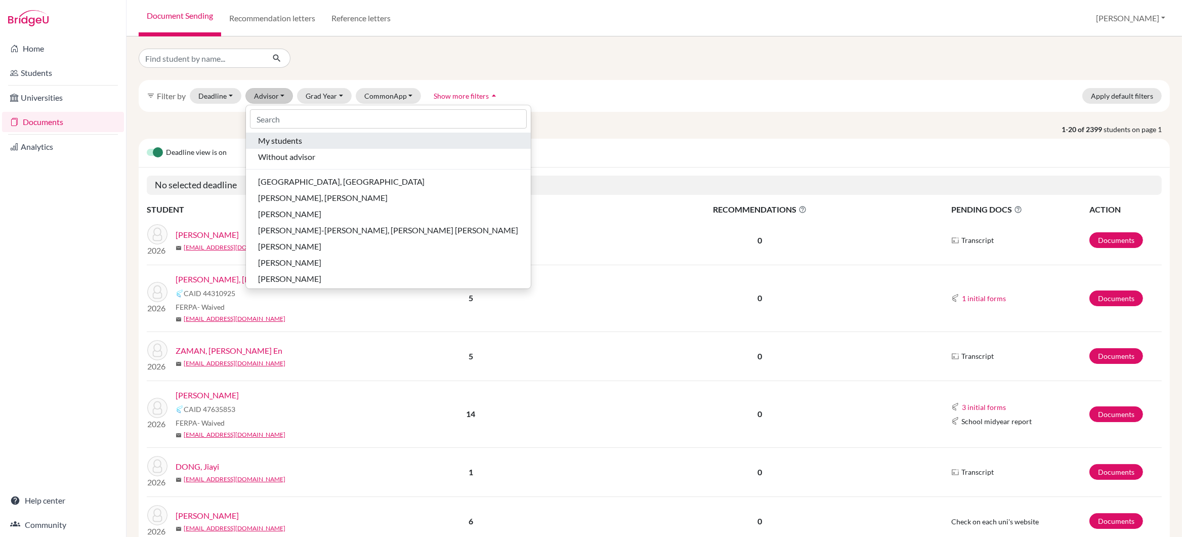
click at [275, 144] on span "My students" at bounding box center [280, 141] width 44 height 12
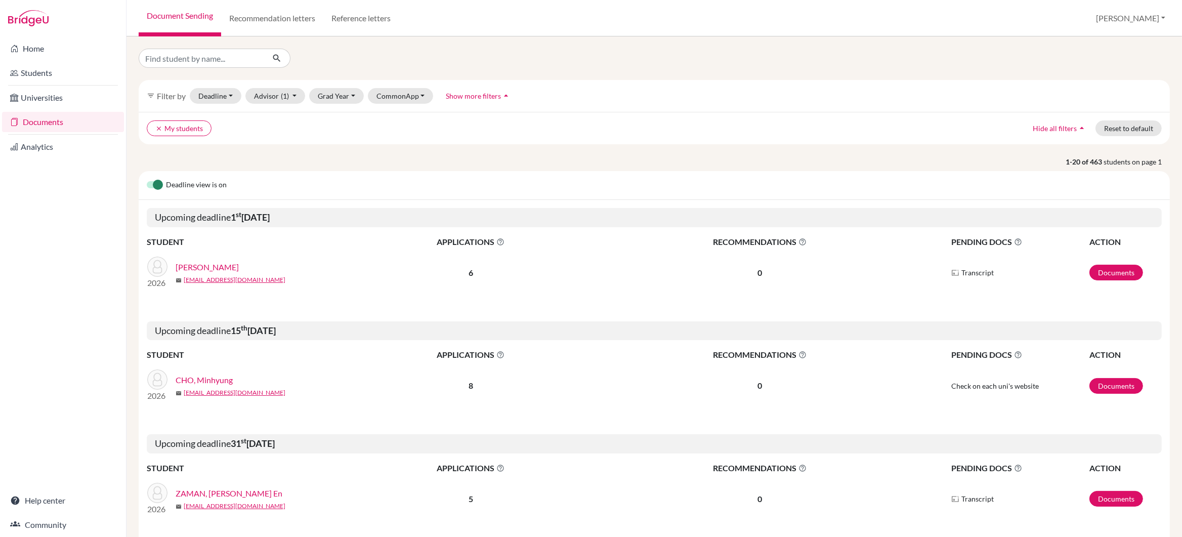
click at [210, 270] on link "[PERSON_NAME]" at bounding box center [207, 267] width 63 height 12
